Goal: Transaction & Acquisition: Subscribe to service/newsletter

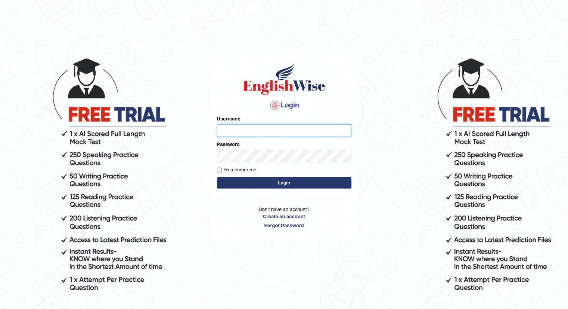
type input "santoshdarvandar"
click at [234, 181] on button "Login" at bounding box center [284, 182] width 135 height 11
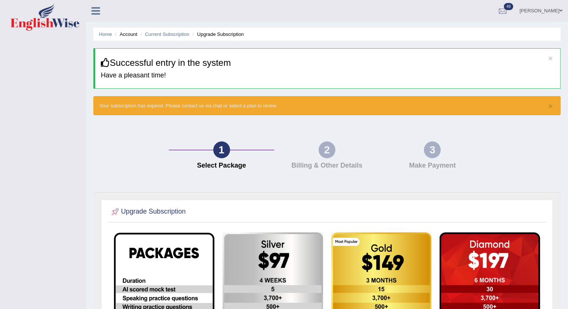
click at [321, 142] on div "2" at bounding box center [327, 149] width 17 height 17
click at [433, 138] on div "1 Select Package 2 Billing & Other Details 3 Make Payment" at bounding box center [327, 157] width 475 height 69
